Goal: Transaction & Acquisition: Purchase product/service

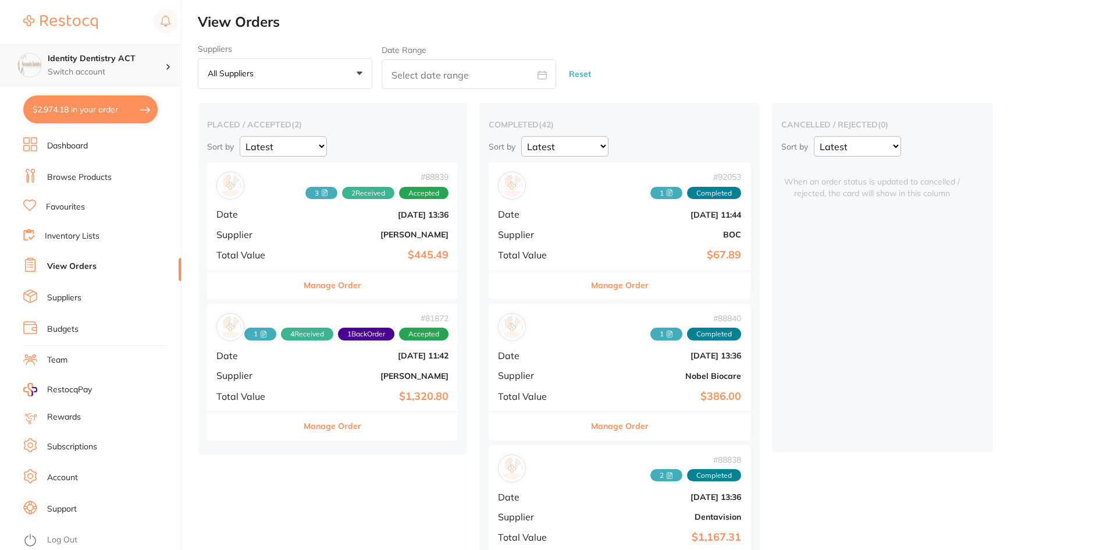
click at [97, 58] on h4 "Identity Dentistry ACT" at bounding box center [106, 59] width 117 height 12
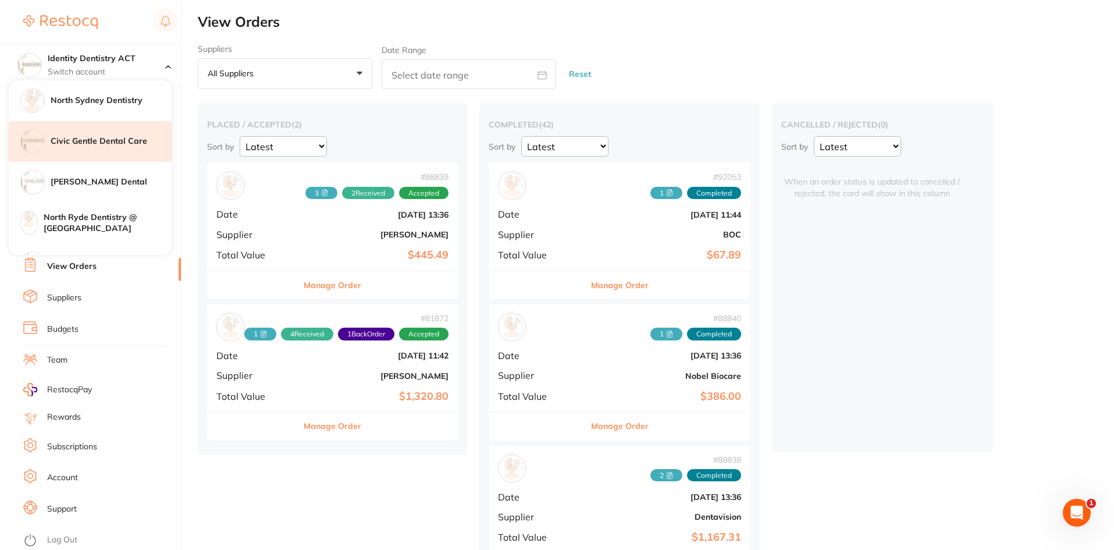
click at [90, 137] on h4 "Civic Gentle Dental Care" at bounding box center [111, 141] width 121 height 12
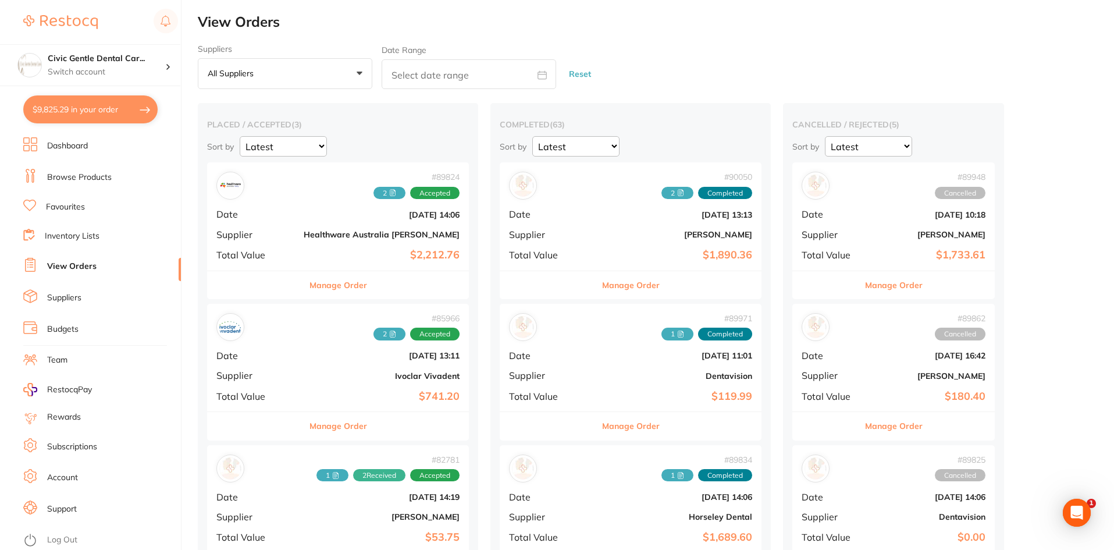
click at [59, 147] on link "Dashboard" at bounding box center [67, 146] width 41 height 12
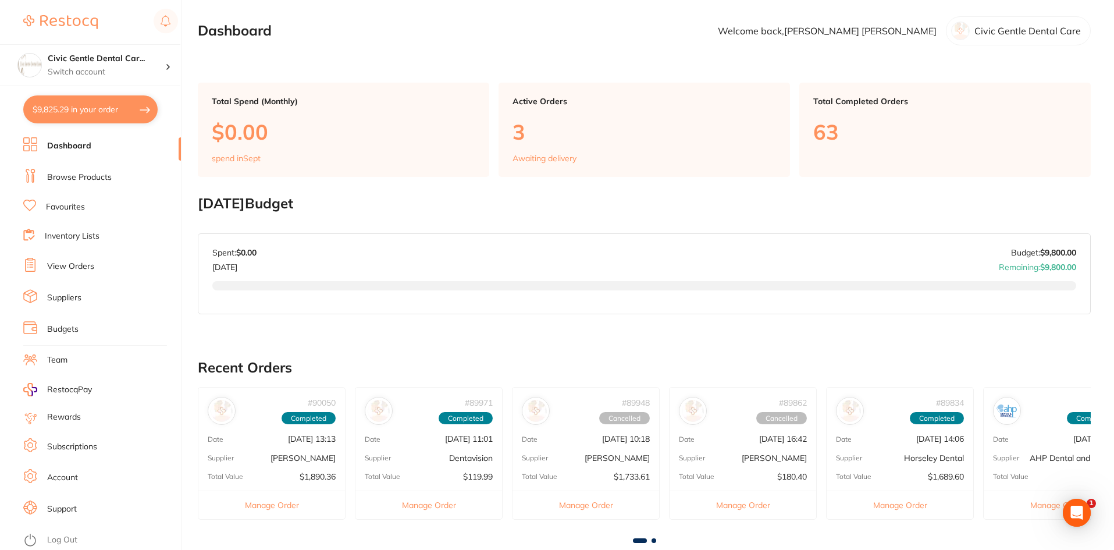
click at [70, 109] on button "$9,825.29 in your order" at bounding box center [90, 109] width 134 height 28
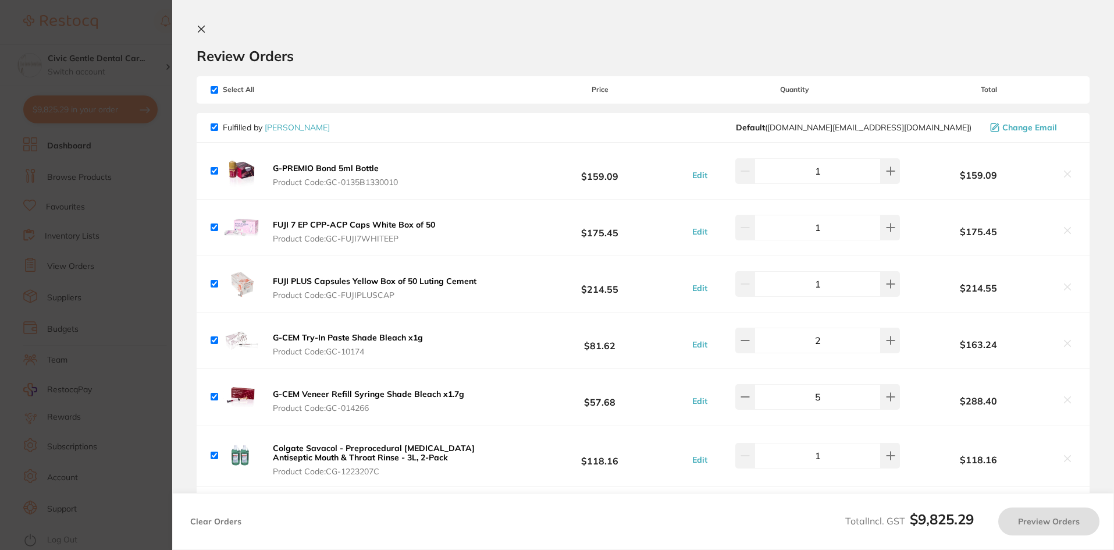
checkbox input "true"
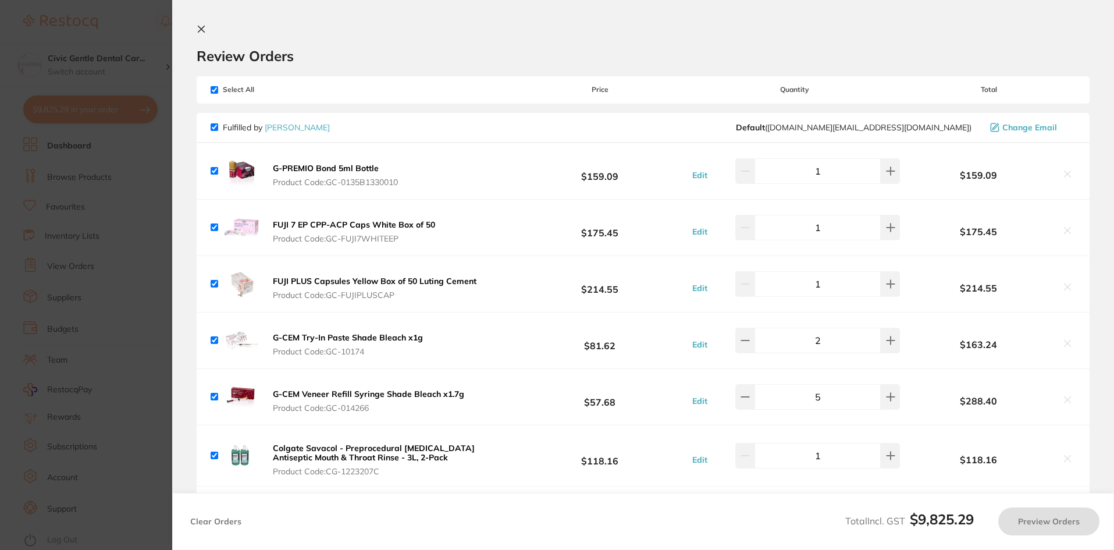
checkbox input "true"
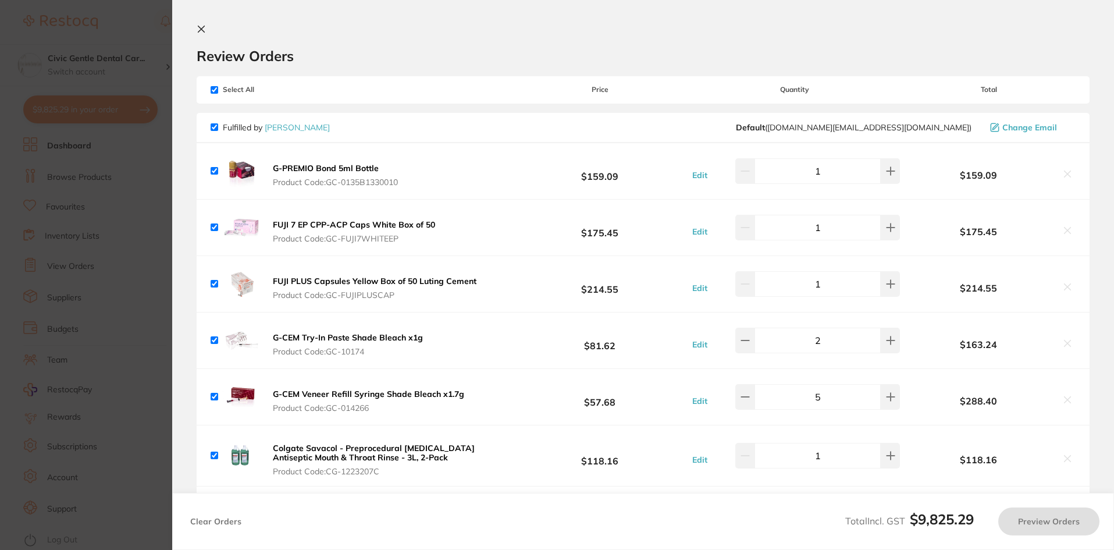
checkbox input "true"
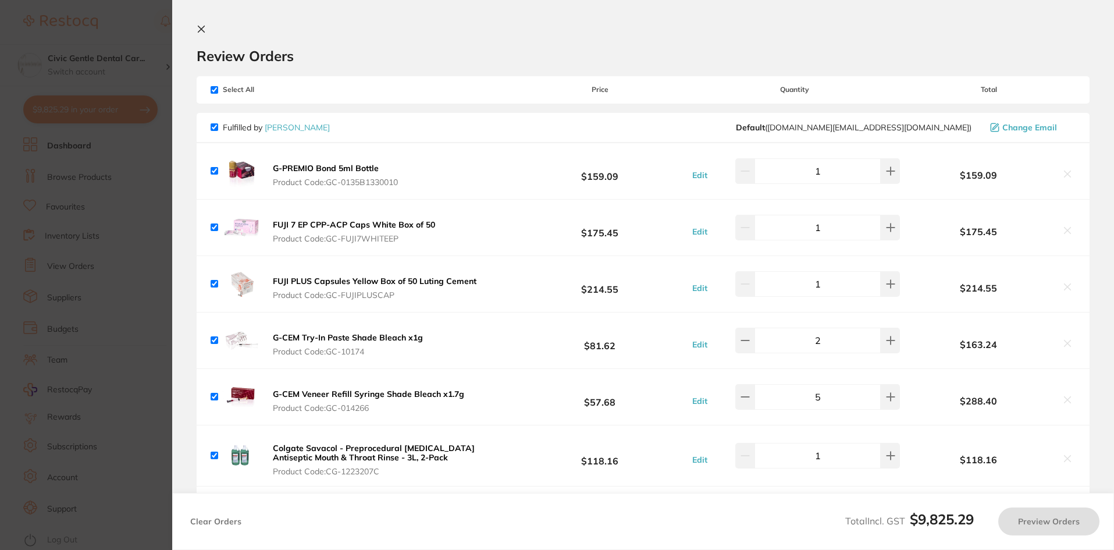
checkbox input "true"
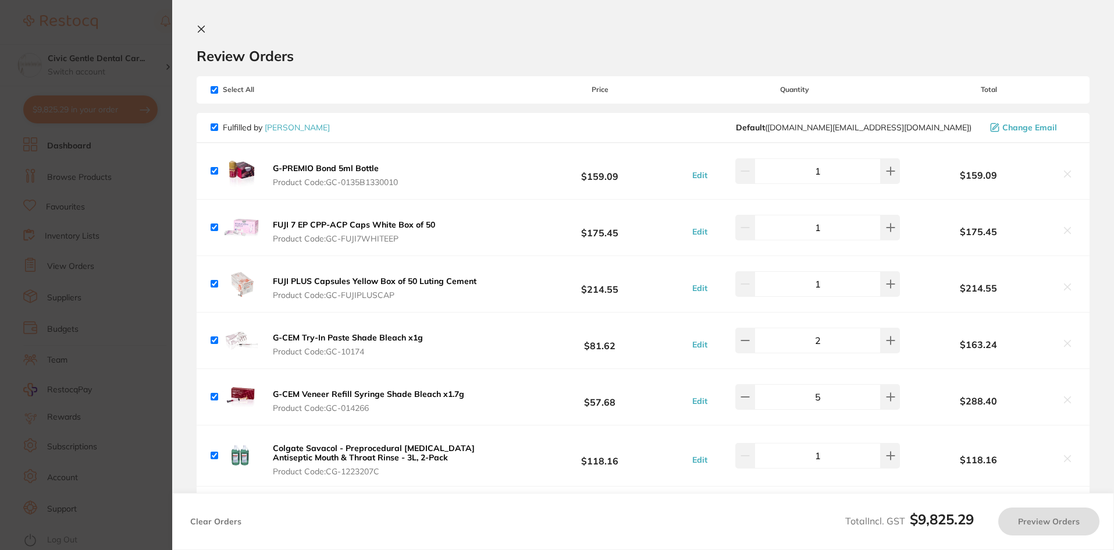
checkbox input "true"
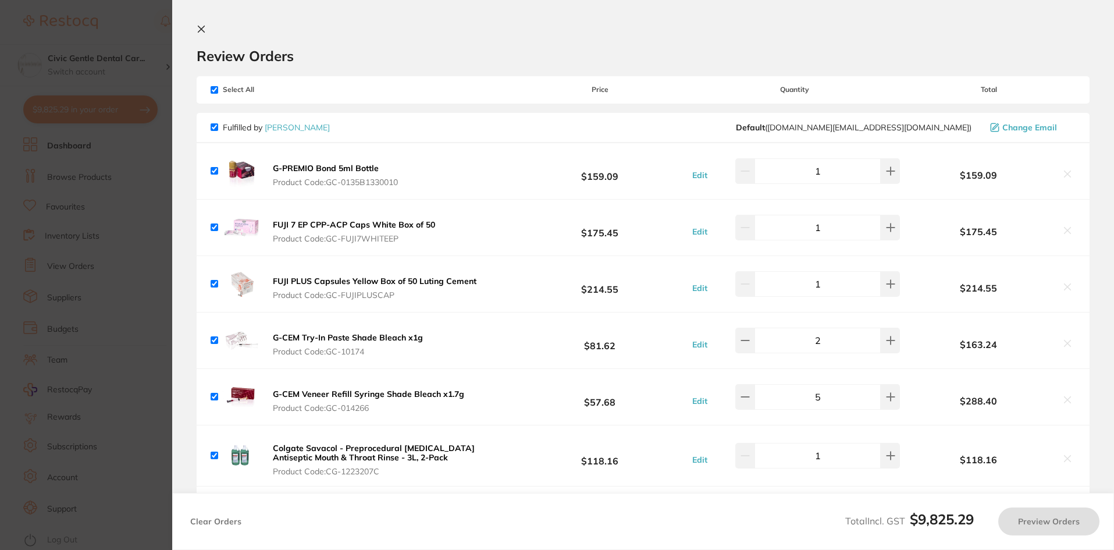
checkbox input "true"
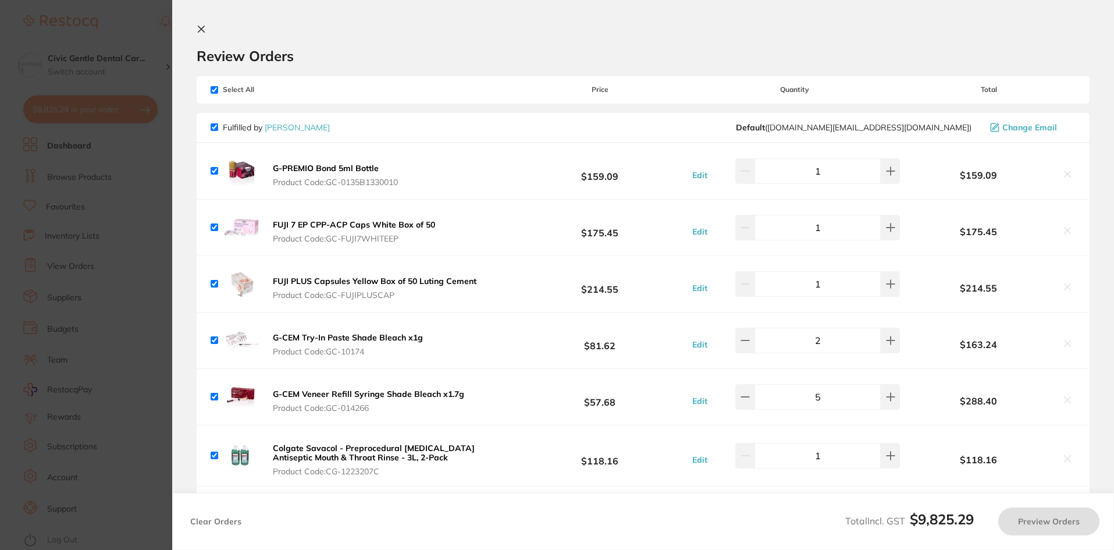
checkbox input "true"
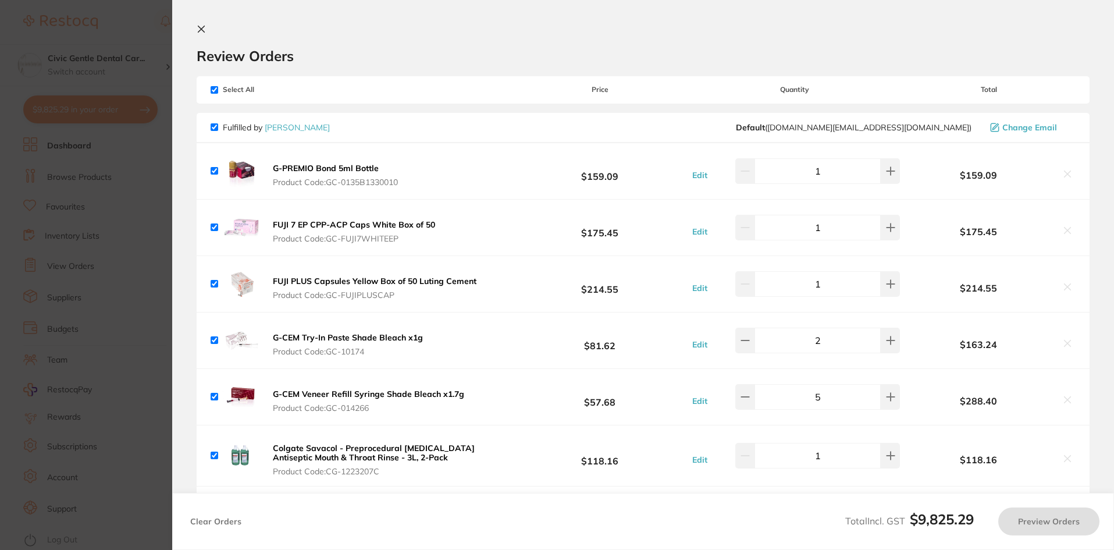
checkbox input "true"
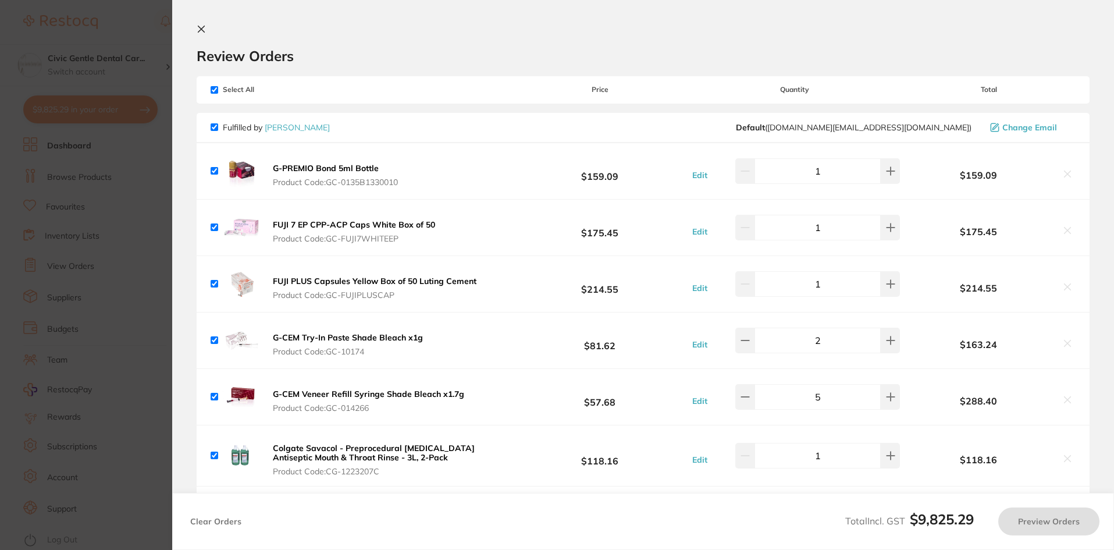
checkbox input "true"
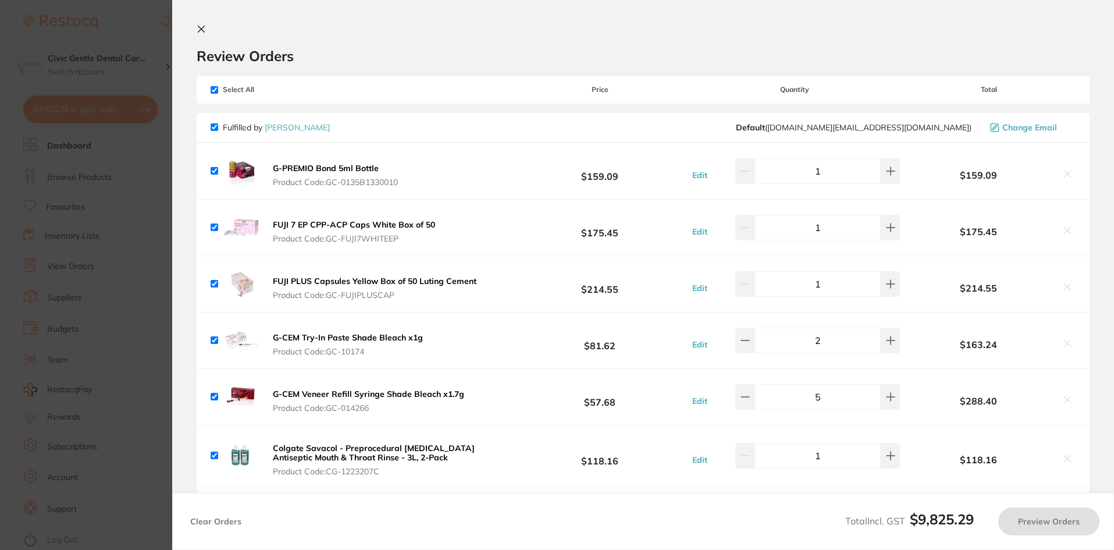
checkbox input "true"
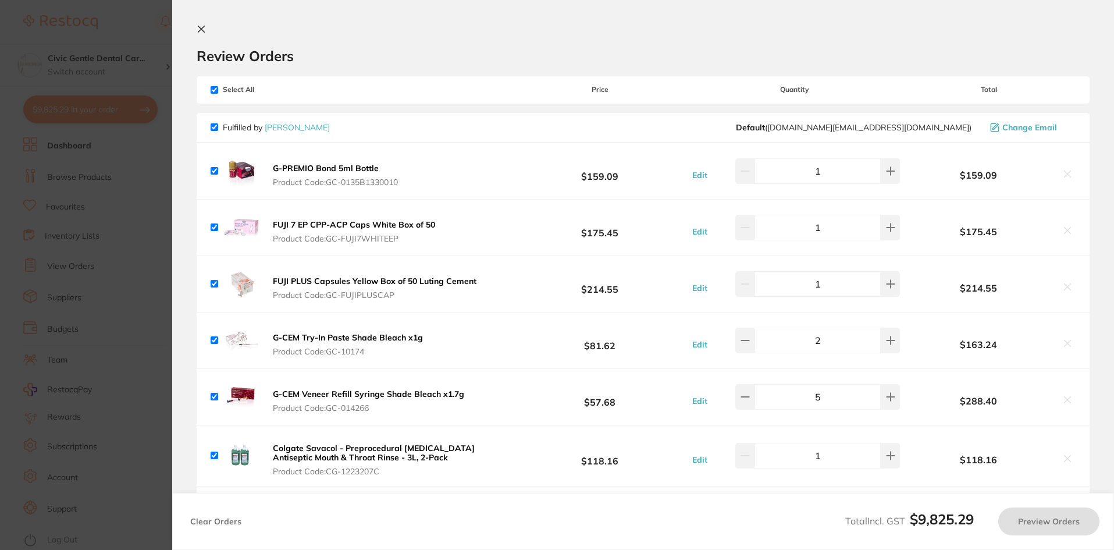
checkbox input "true"
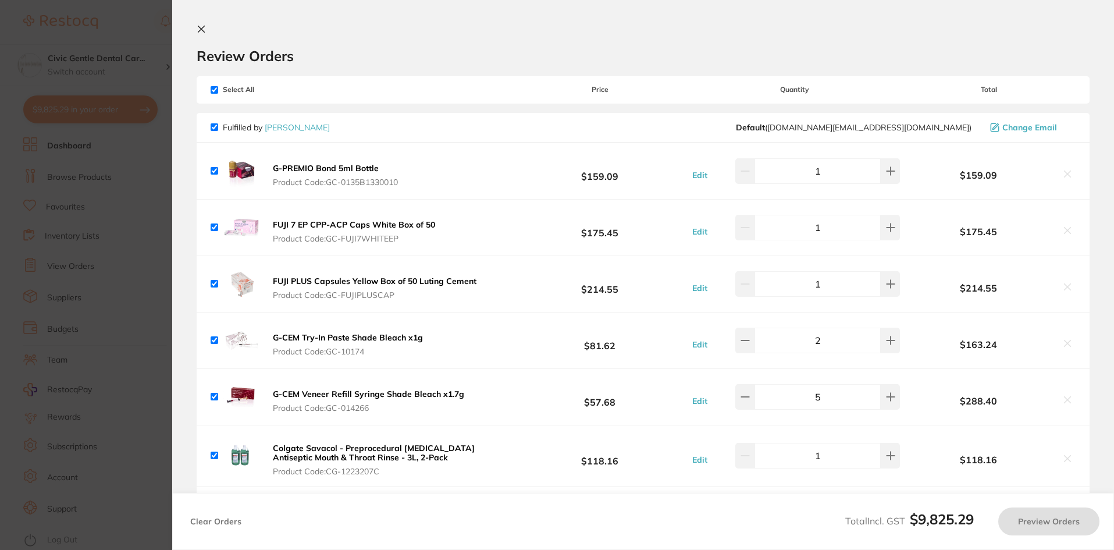
checkbox input "true"
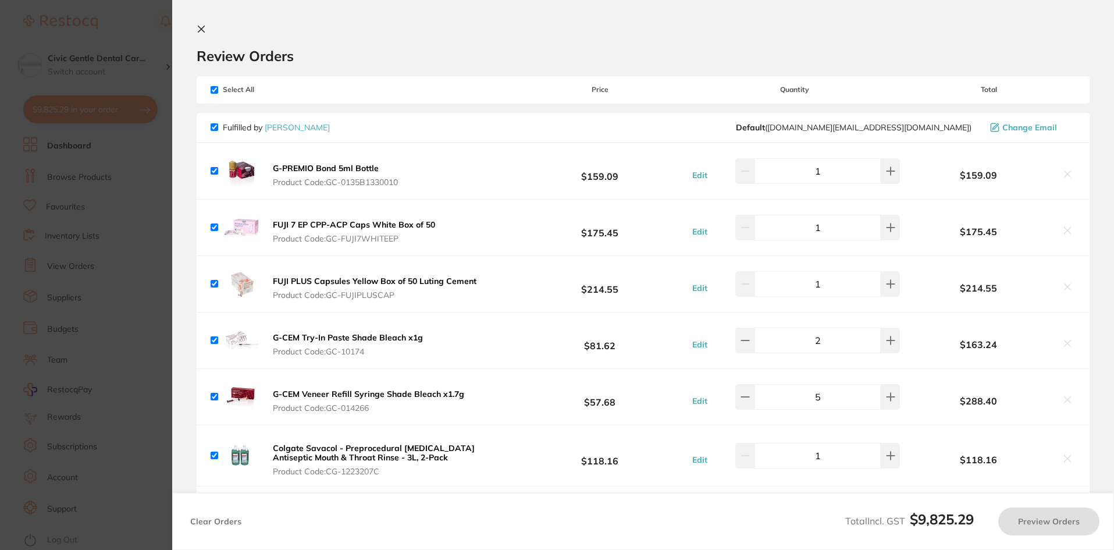
checkbox input "true"
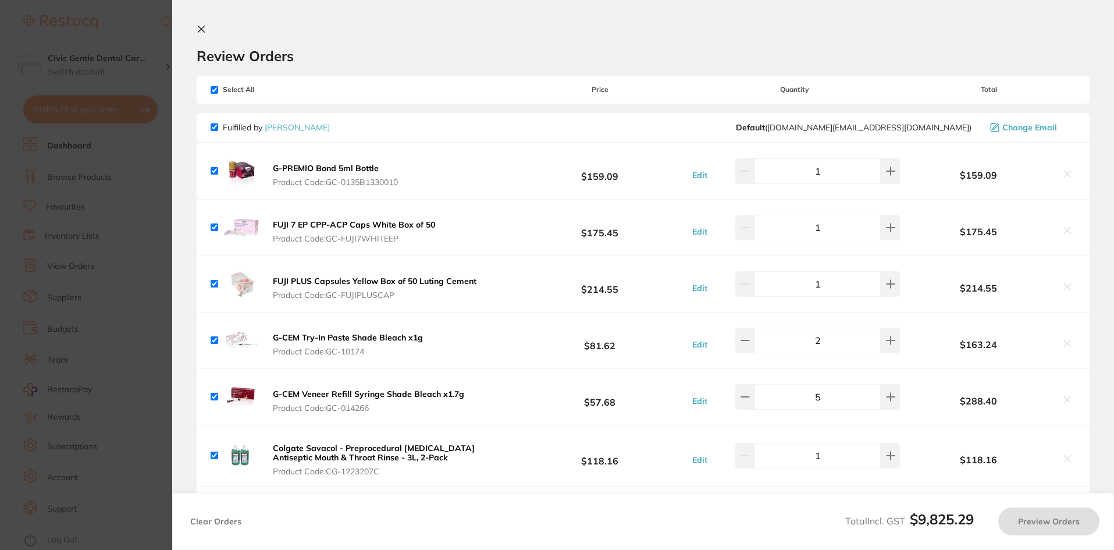
checkbox input "true"
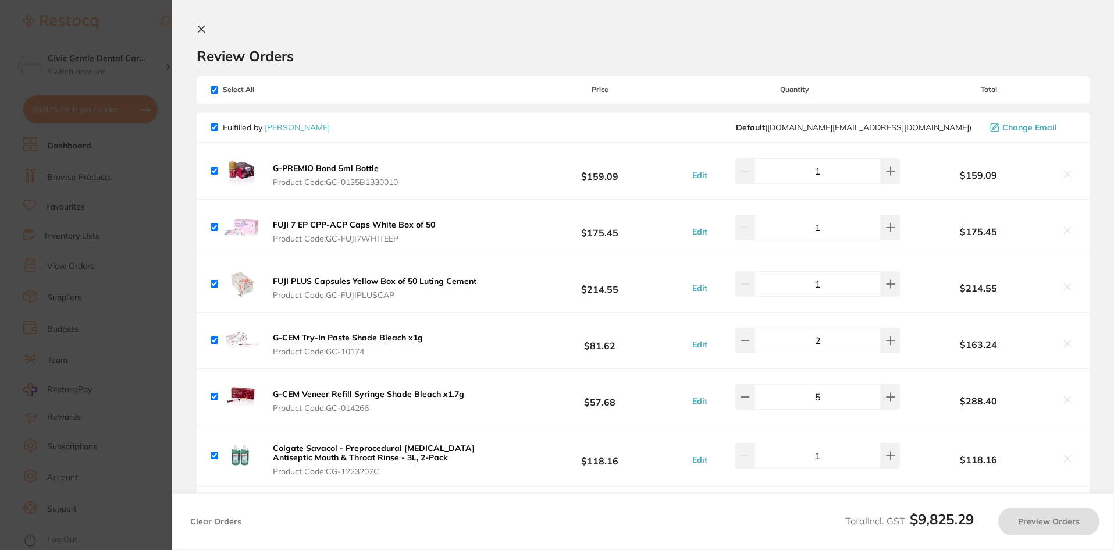
checkbox input "true"
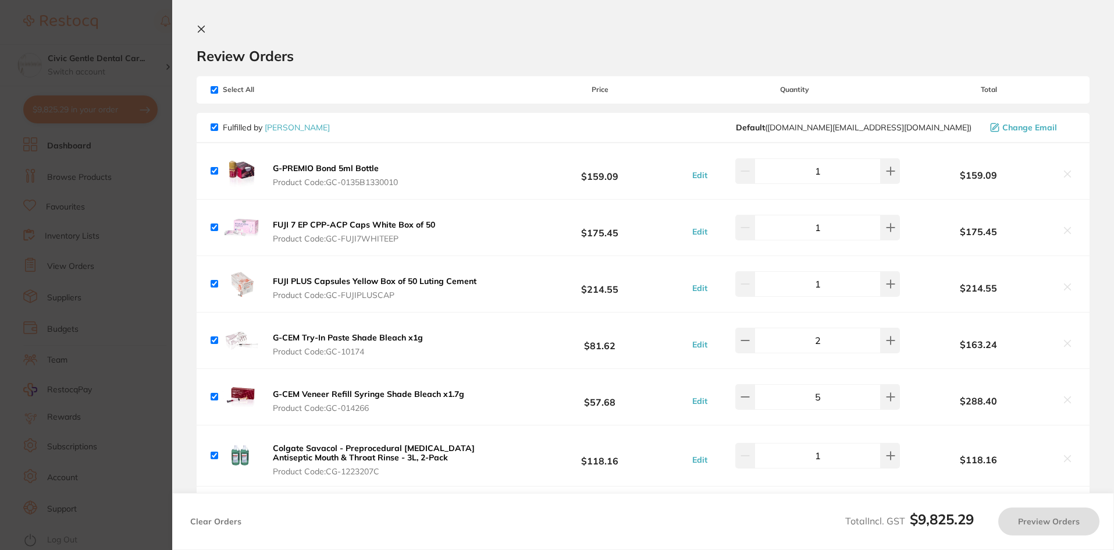
checkbox input "true"
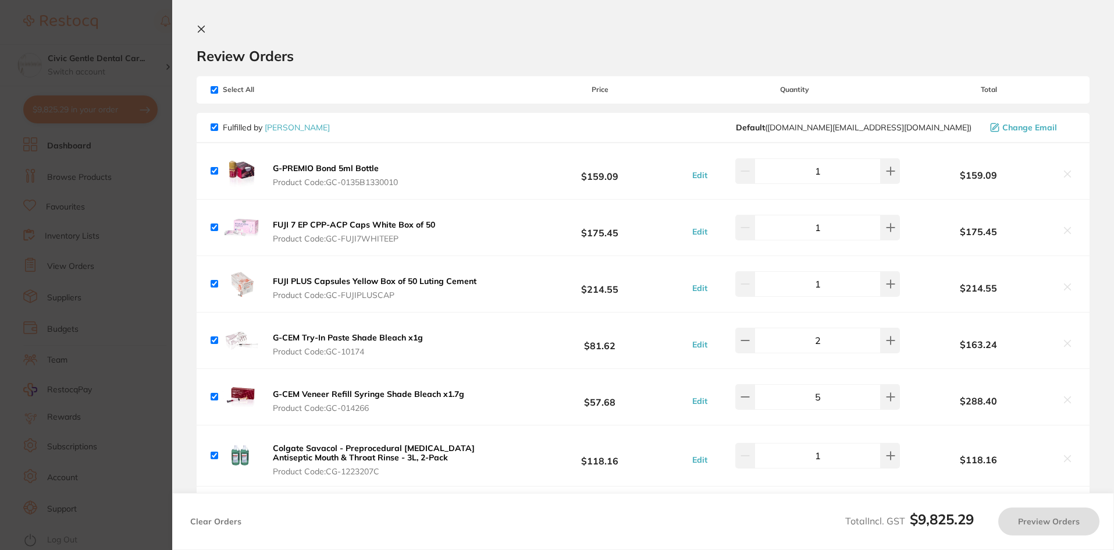
checkbox input "true"
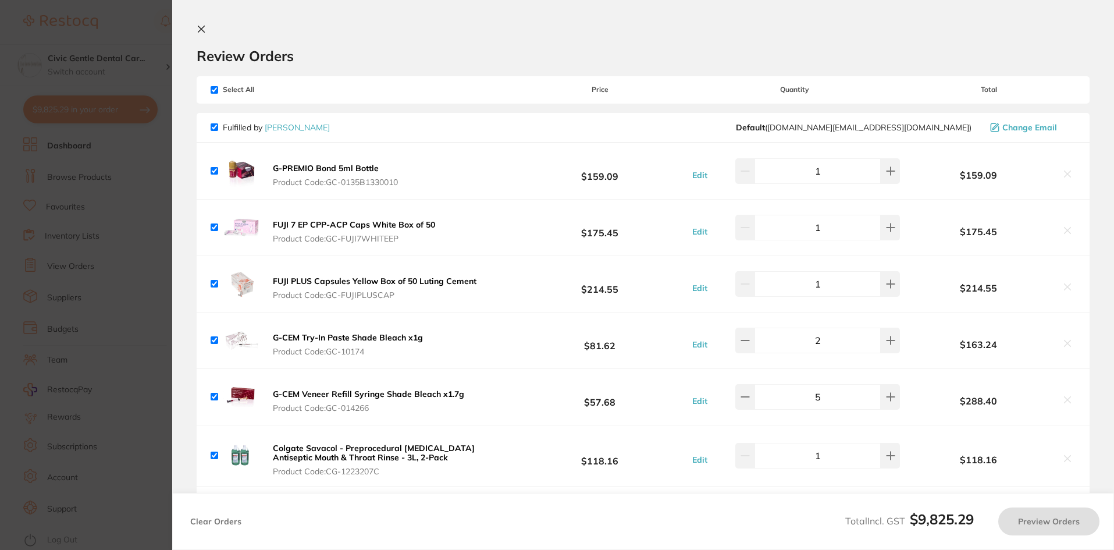
checkbox input "true"
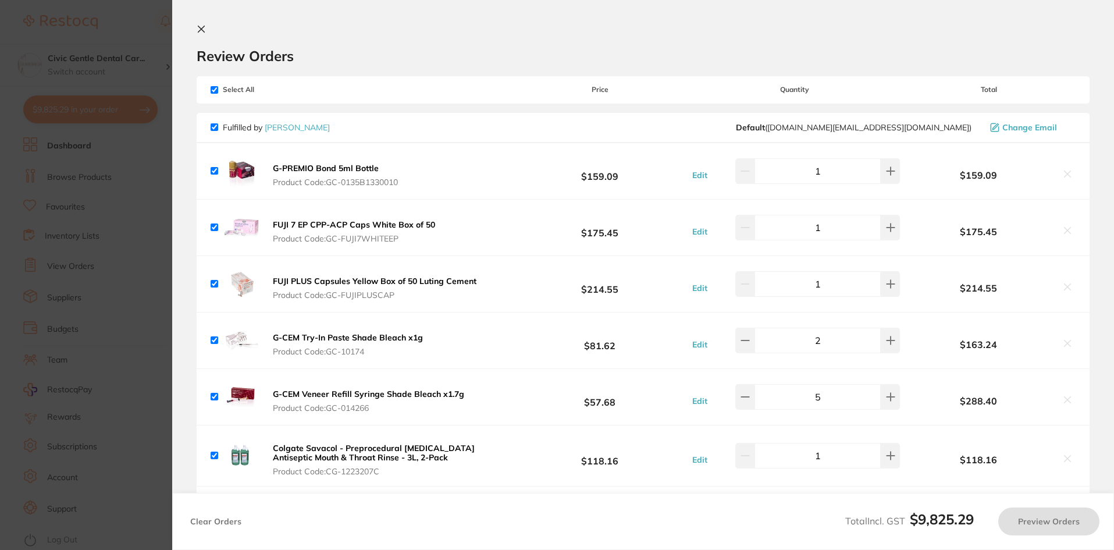
checkbox input "true"
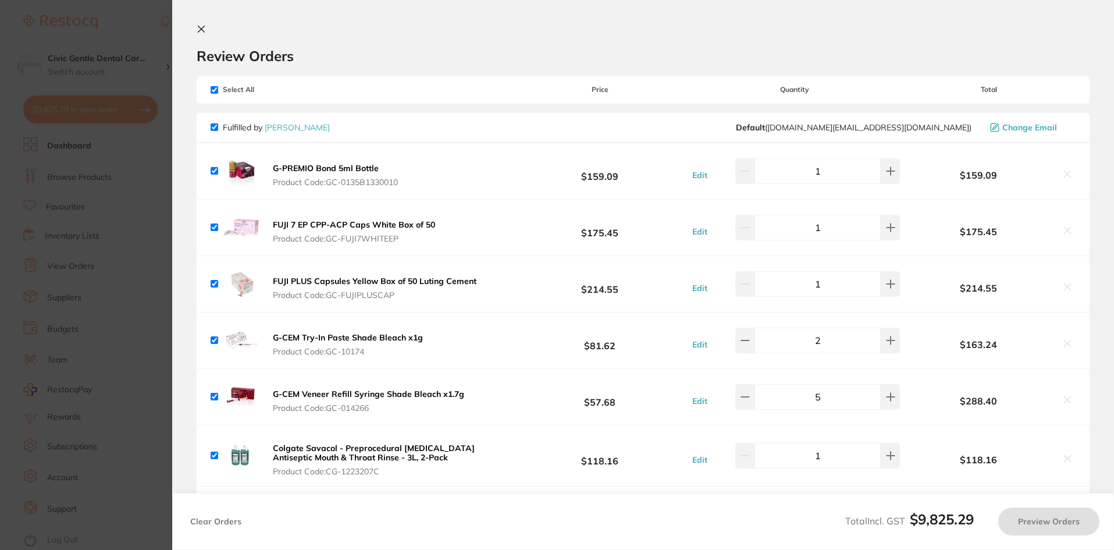
checkbox input "true"
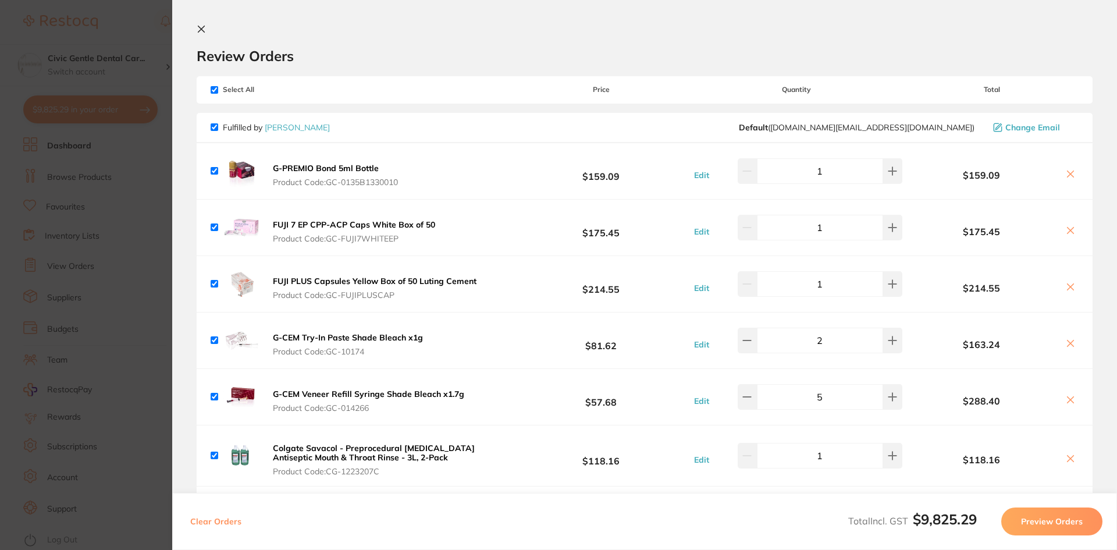
click at [373, 225] on b "FUJI 7 EP CPP-ACP Caps White Box of 50" at bounding box center [354, 224] width 162 height 10
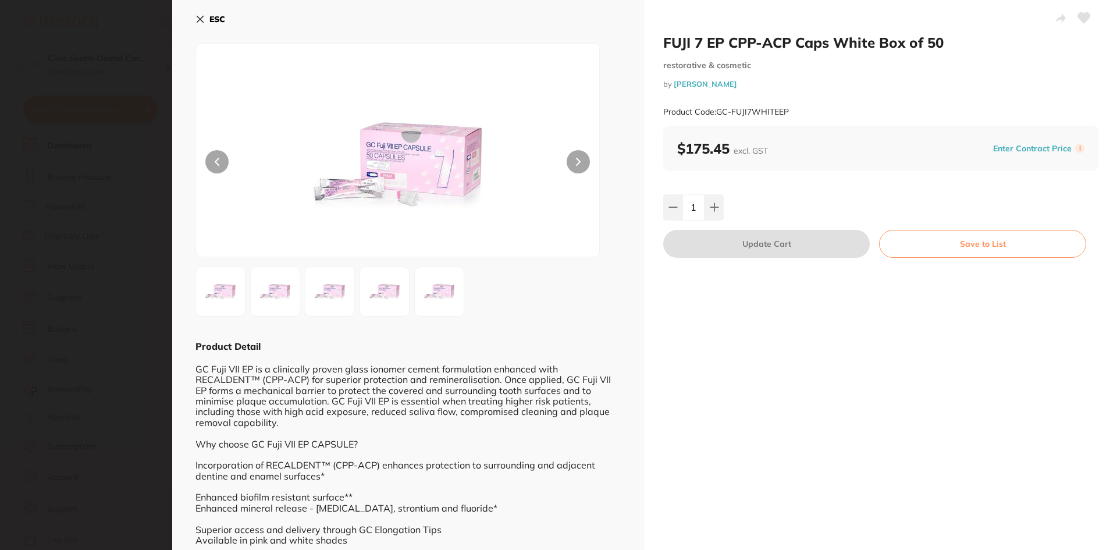
click at [201, 17] on icon at bounding box center [199, 19] width 9 height 9
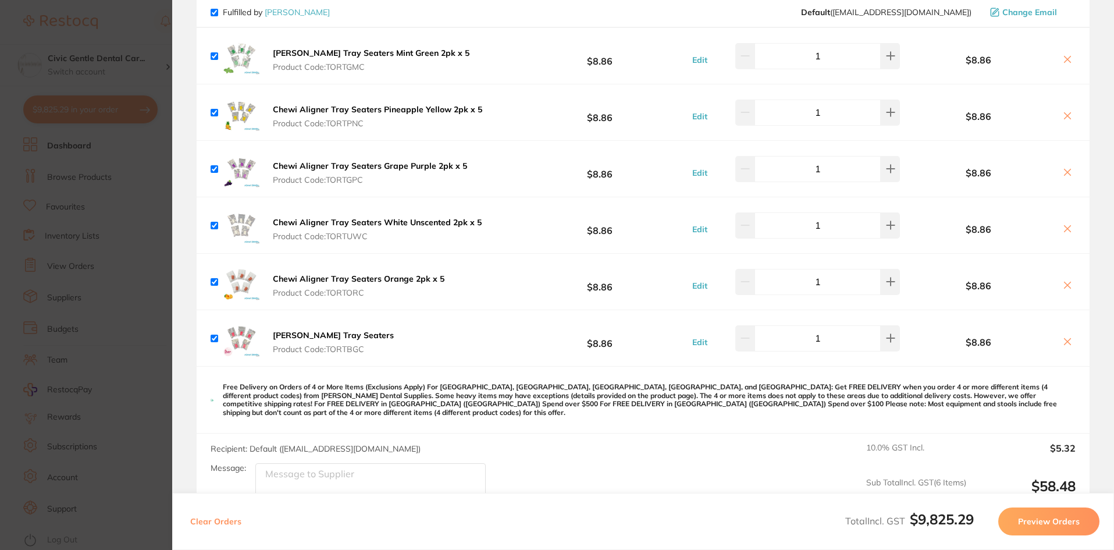
scroll to position [2093, 0]
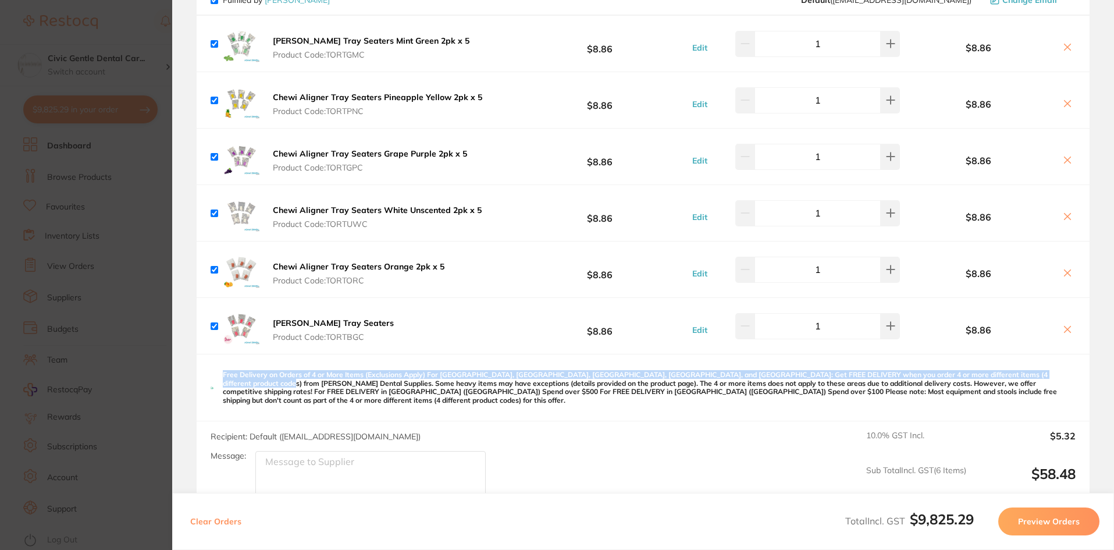
drag, startPoint x: 217, startPoint y: 374, endPoint x: 1072, endPoint y: 360, distance: 855.5
click at [1072, 360] on div "Free Delivery on Orders of 4 or More Items (Exclusions Apply) For [GEOGRAPHIC_D…" at bounding box center [643, 387] width 893 height 67
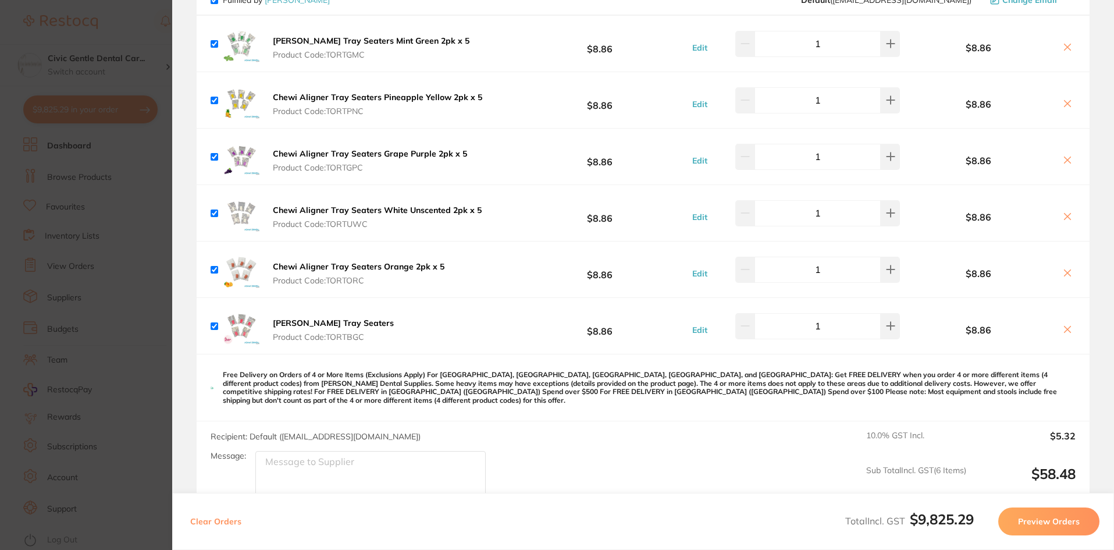
click at [481, 401] on div "Free Delivery on Orders of 4 or More Items (Exclusions Apply) For [GEOGRAPHIC_D…" at bounding box center [643, 387] width 893 height 67
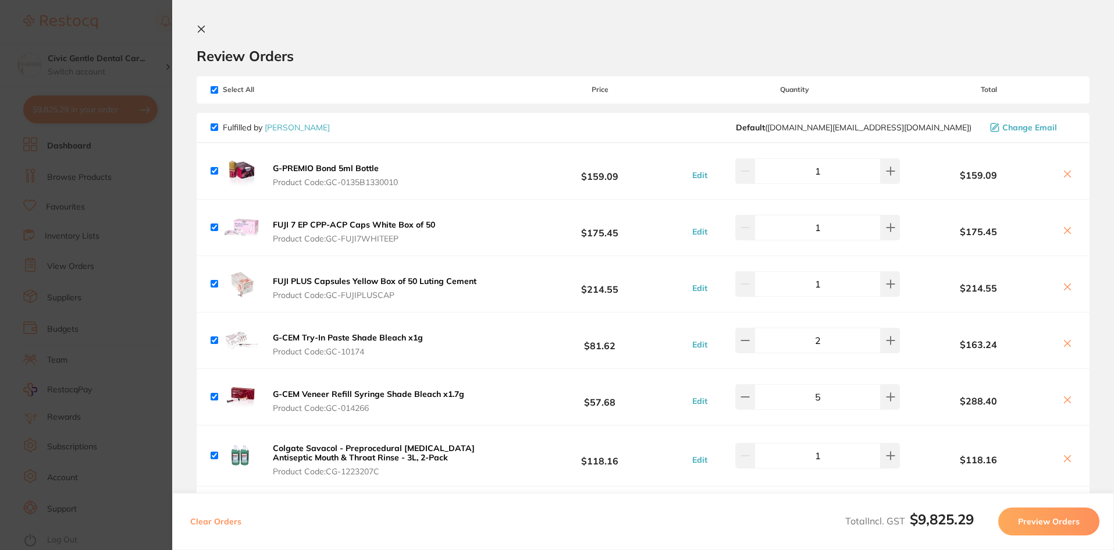
scroll to position [0, 0]
click at [1034, 519] on button "Preview Orders" at bounding box center [1048, 521] width 101 height 28
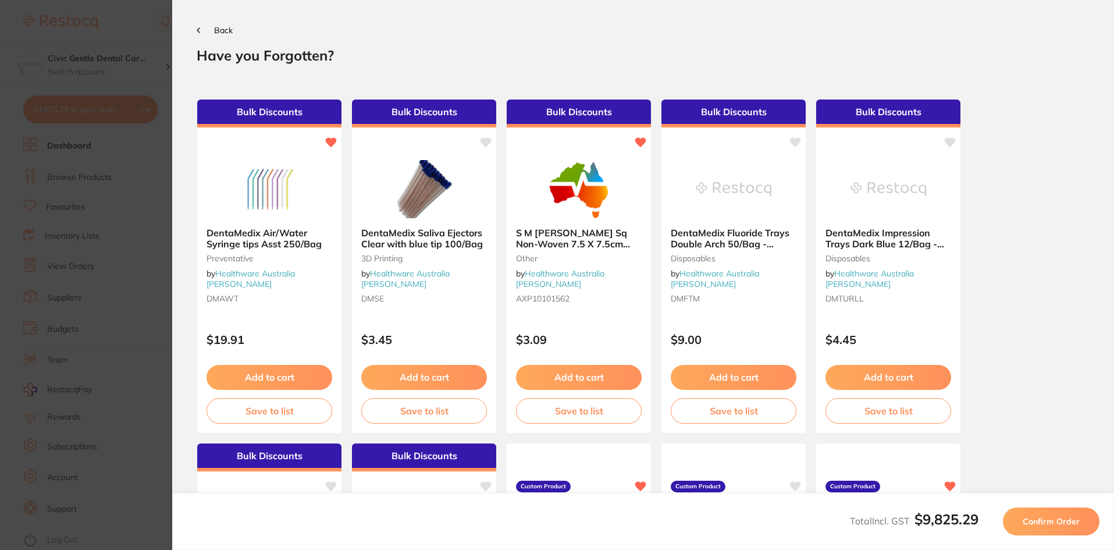
click at [1039, 524] on span "Confirm Order" at bounding box center [1050, 521] width 57 height 10
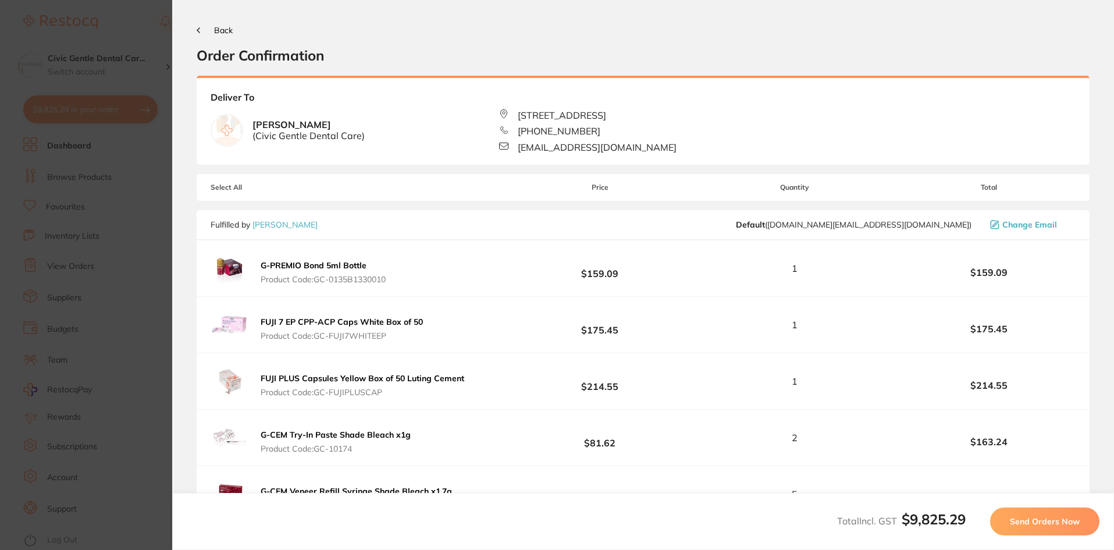
click at [1039, 524] on span "Send Orders Now" at bounding box center [1045, 521] width 70 height 10
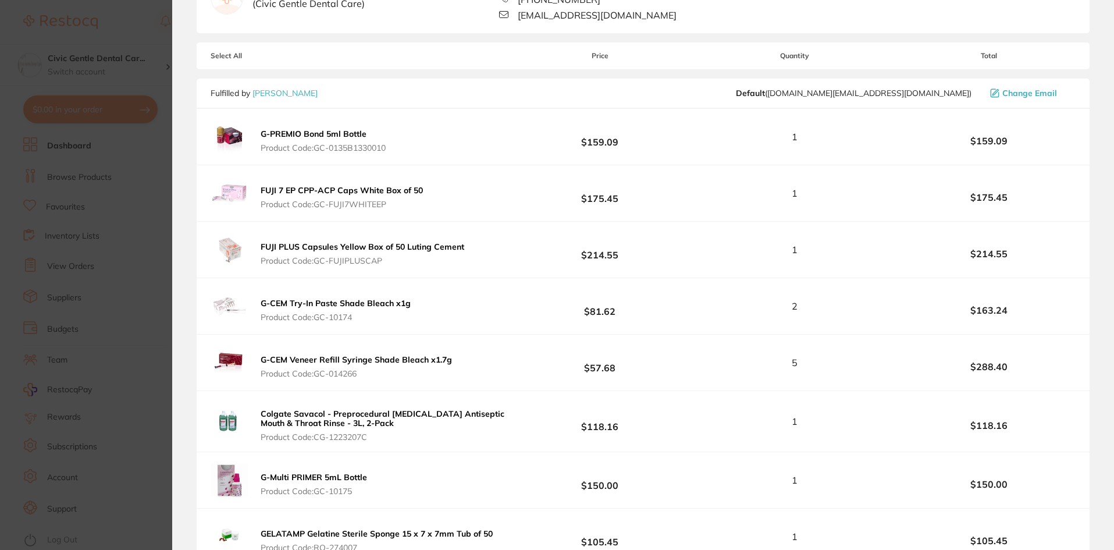
scroll to position [116, 0]
